Goal: Find contact information: Find contact information

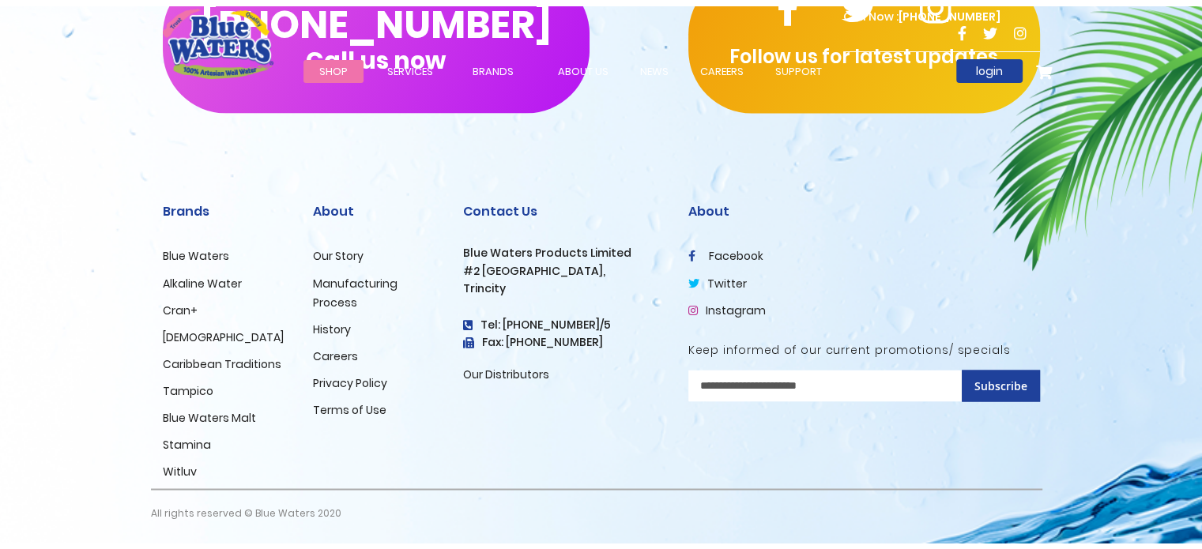
scroll to position [2747, 0]
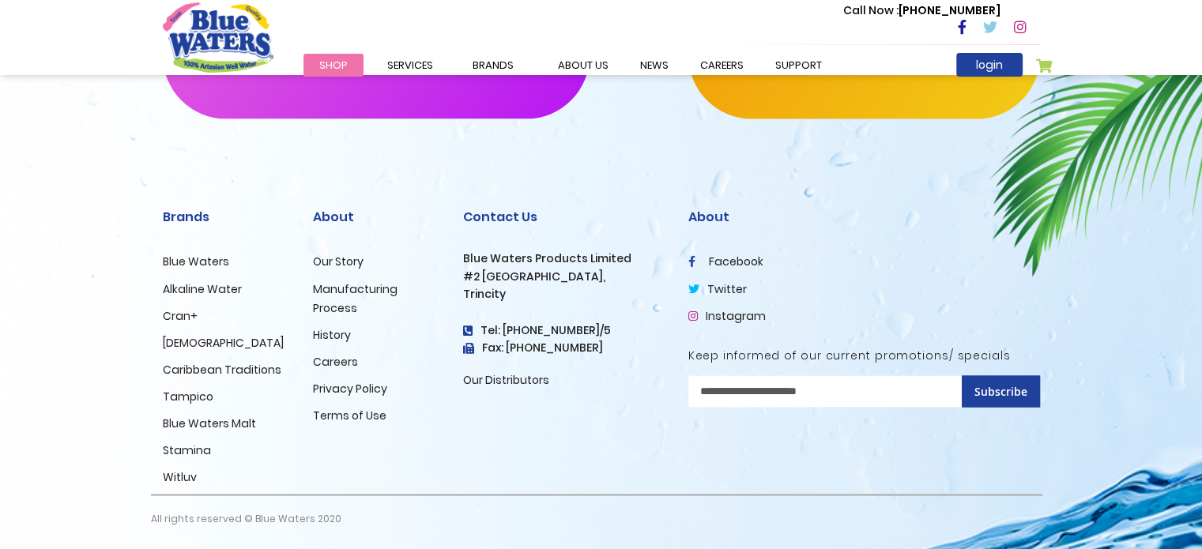
click at [604, 329] on h4 "Tel: [PHONE_NUMBER]/5" at bounding box center [563, 329] width 201 height 13
drag, startPoint x: 597, startPoint y: 322, endPoint x: 604, endPoint y: 326, distance: 9.2
click at [604, 326] on h4 "Tel: [PHONE_NUMBER]/5" at bounding box center [563, 329] width 201 height 13
drag, startPoint x: 604, startPoint y: 326, endPoint x: 596, endPoint y: 331, distance: 9.9
click at [596, 331] on h4 "Tel: [PHONE_NUMBER]/5" at bounding box center [563, 329] width 201 height 13
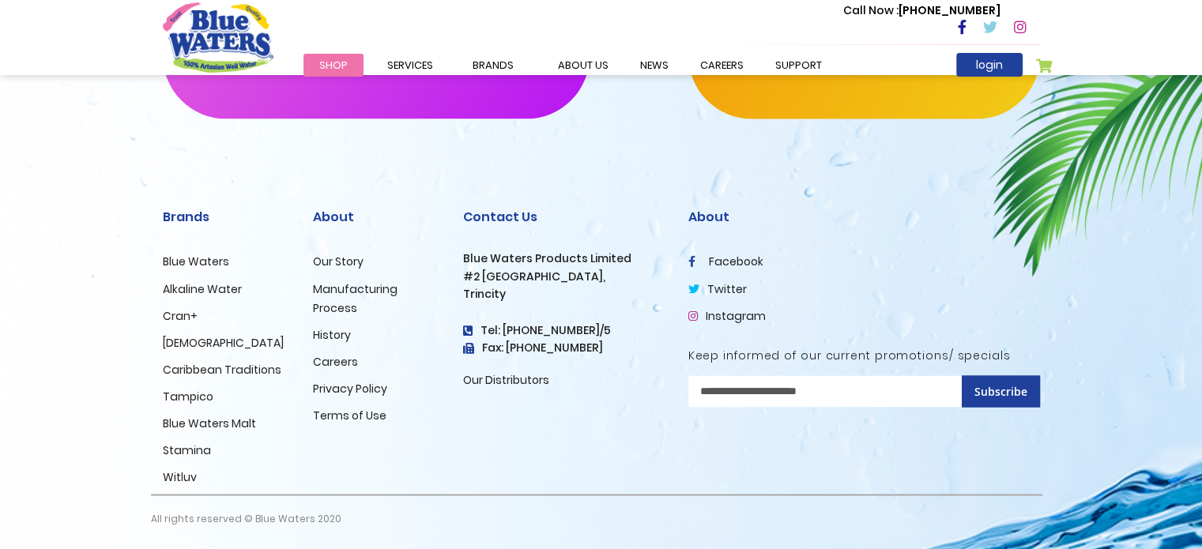
copy h4 "Tel: [PHONE_NUMBER]/5"
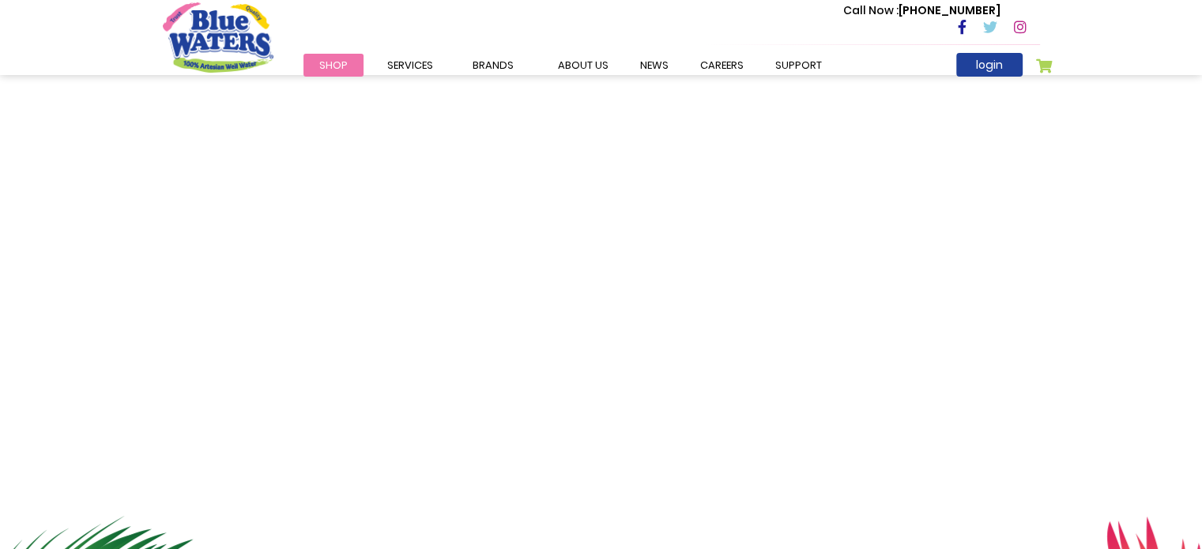
scroll to position [21, 0]
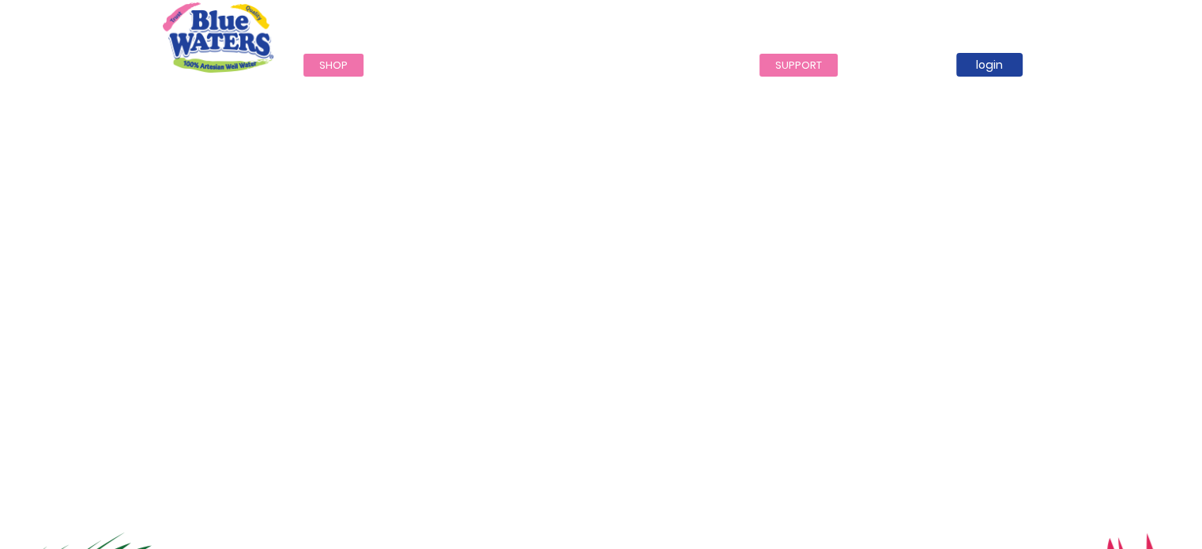
click at [777, 62] on link "support" at bounding box center [798, 65] width 78 height 23
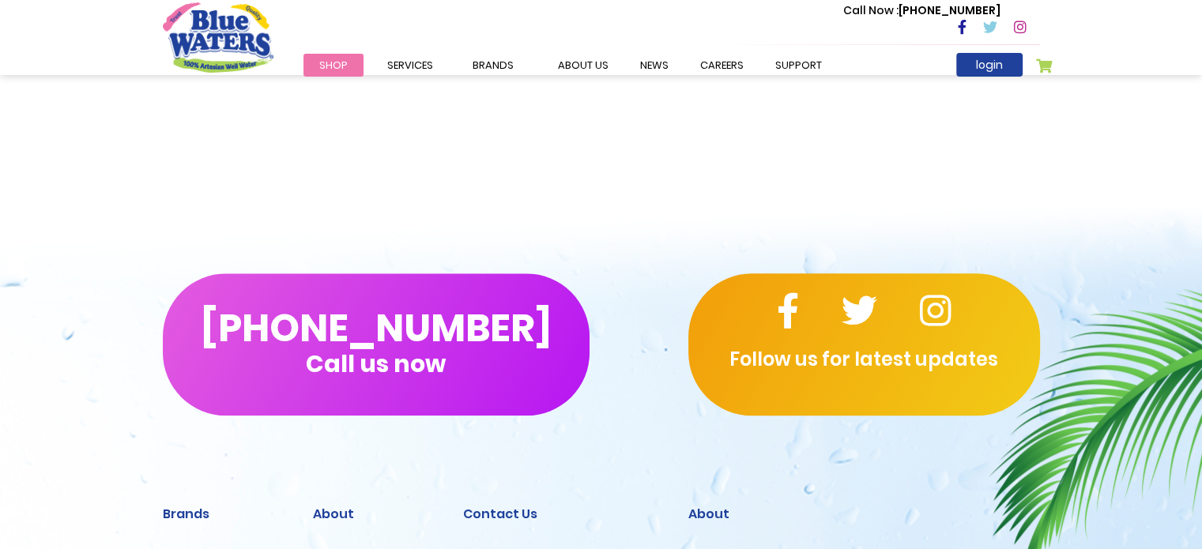
scroll to position [1718, 0]
